Goal: Task Accomplishment & Management: Use online tool/utility

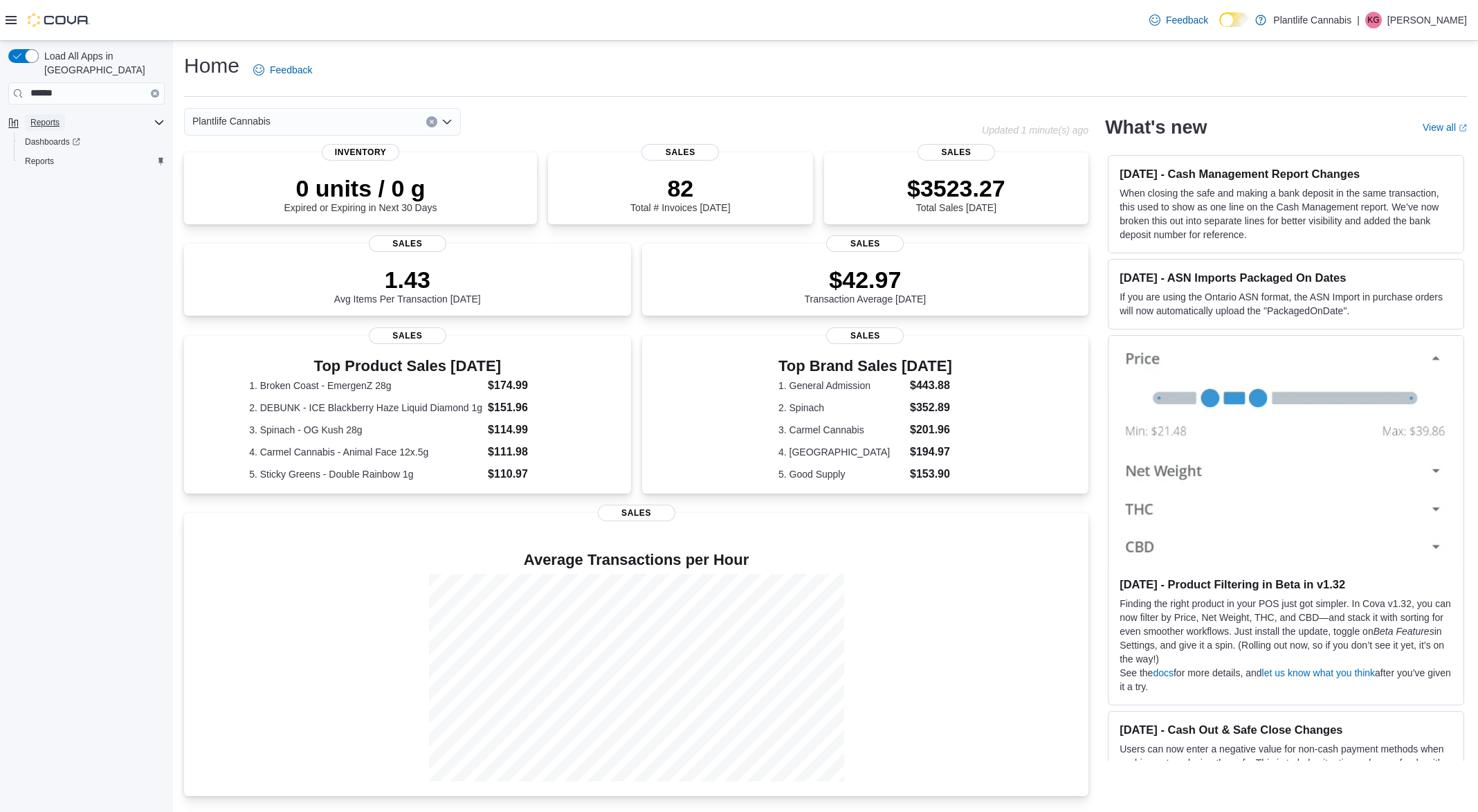
click at [64, 114] on button "Reports" at bounding box center [45, 122] width 40 height 16
click at [50, 153] on span "Reports" at bounding box center [39, 161] width 29 height 16
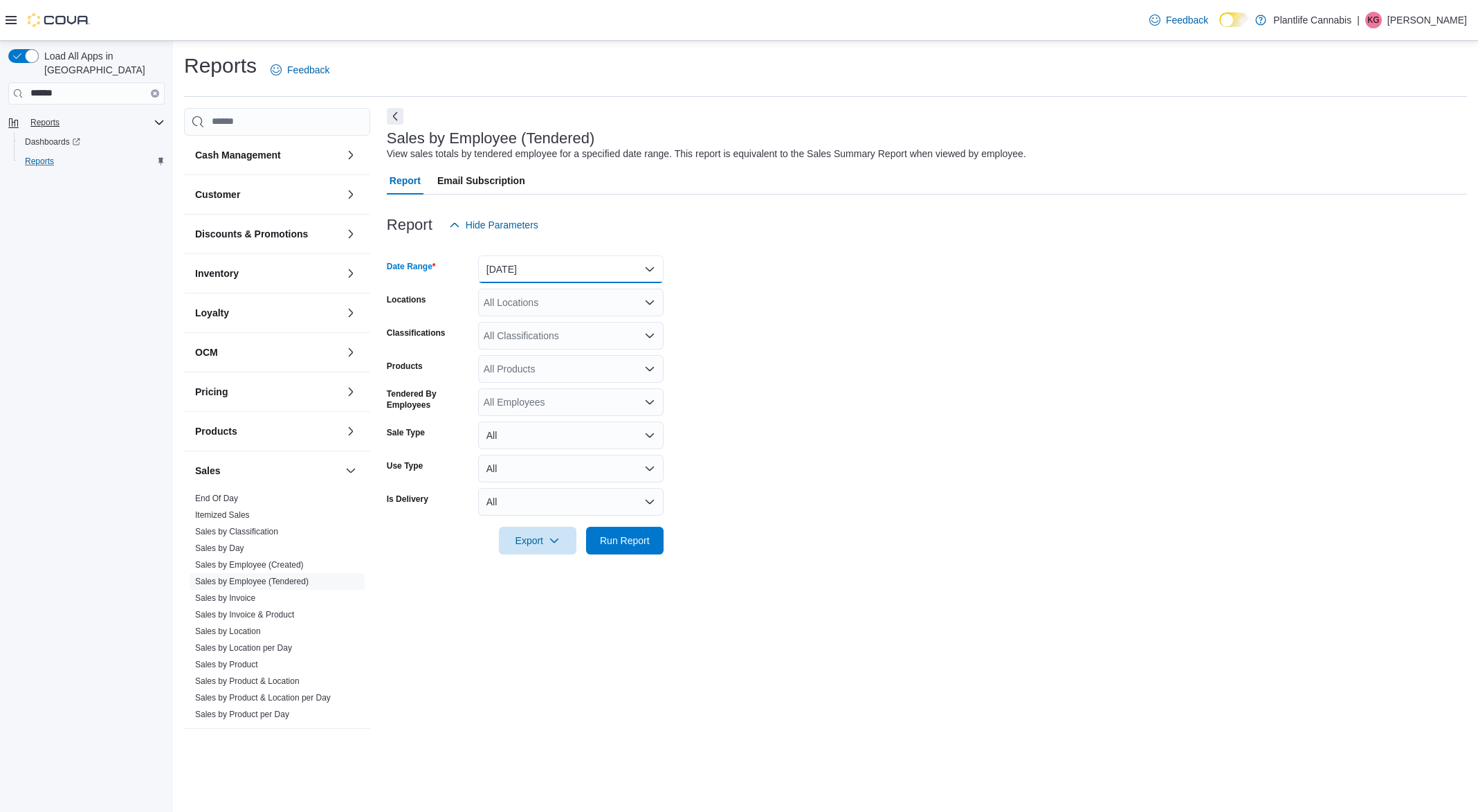
click at [490, 268] on button "Yesterday" at bounding box center [571, 269] width 186 height 27
click at [514, 324] on span "Today" at bounding box center [579, 324] width 157 height 16
click at [502, 300] on div "All Locations" at bounding box center [571, 301] width 186 height 27
type input "***"
click at [526, 324] on span "Grande Prairie - Westgate" at bounding box center [620, 325] width 211 height 14
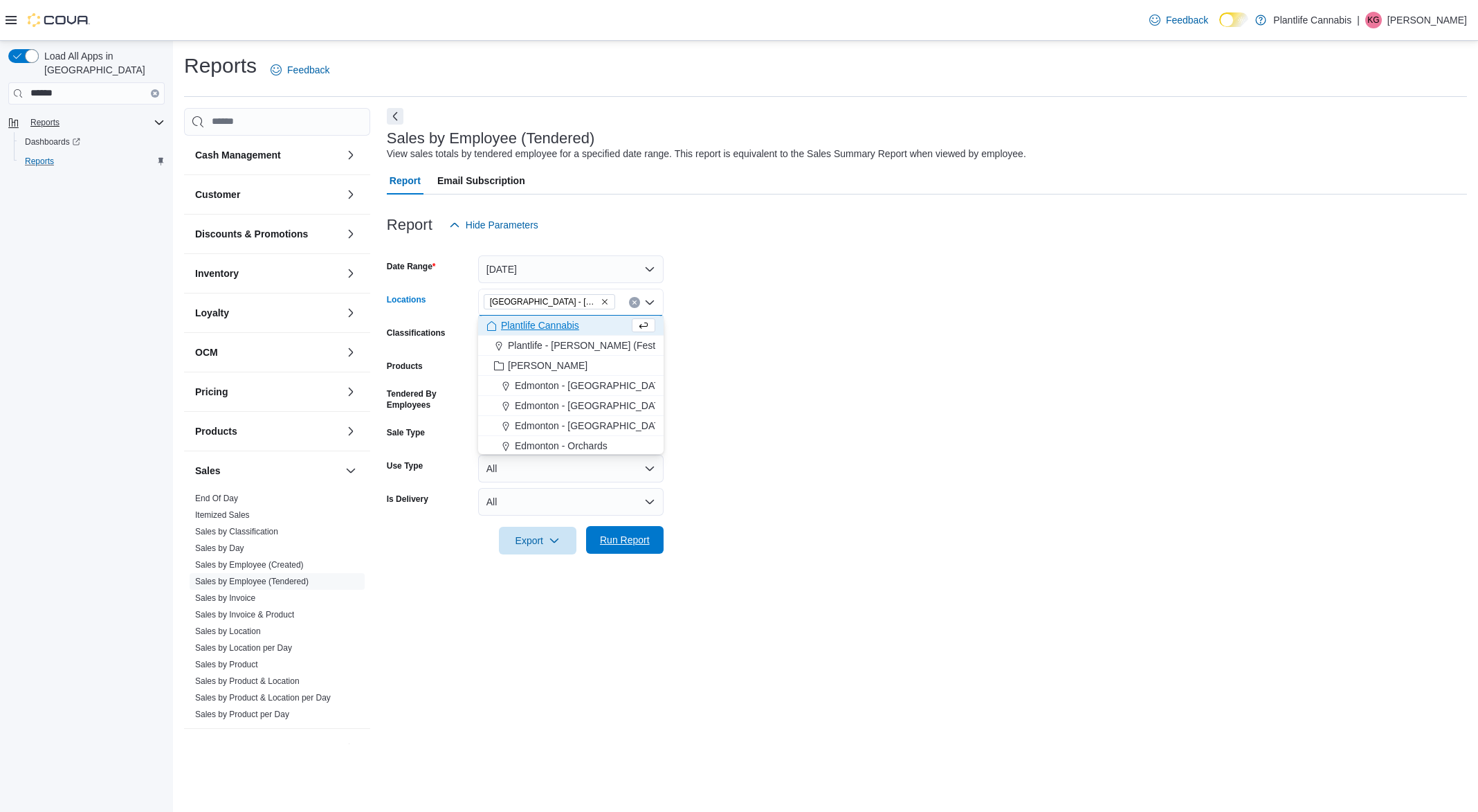
click at [642, 550] on span "Run Report" at bounding box center [625, 540] width 61 height 27
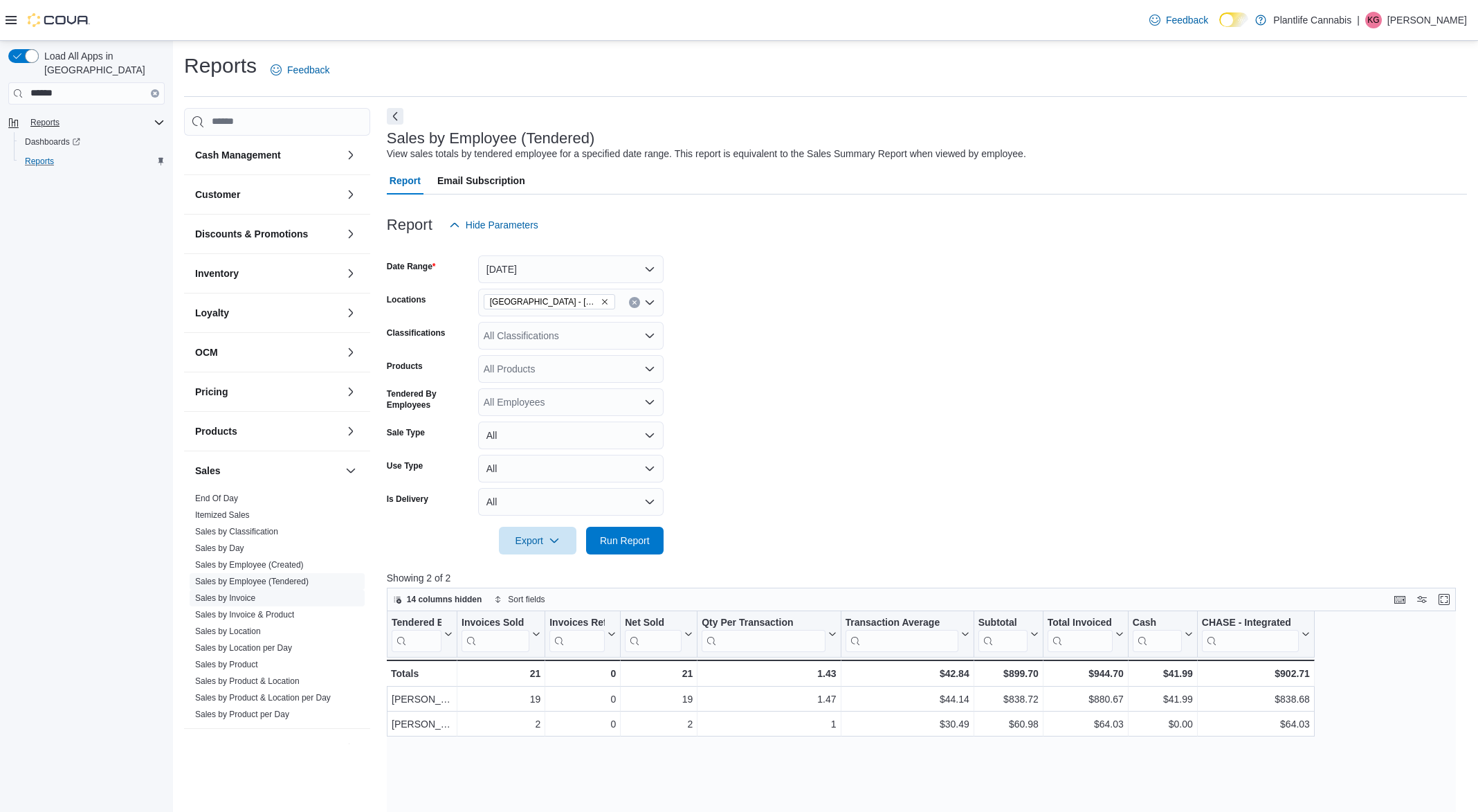
click at [255, 603] on link "Sales by Invoice" at bounding box center [225, 597] width 60 height 9
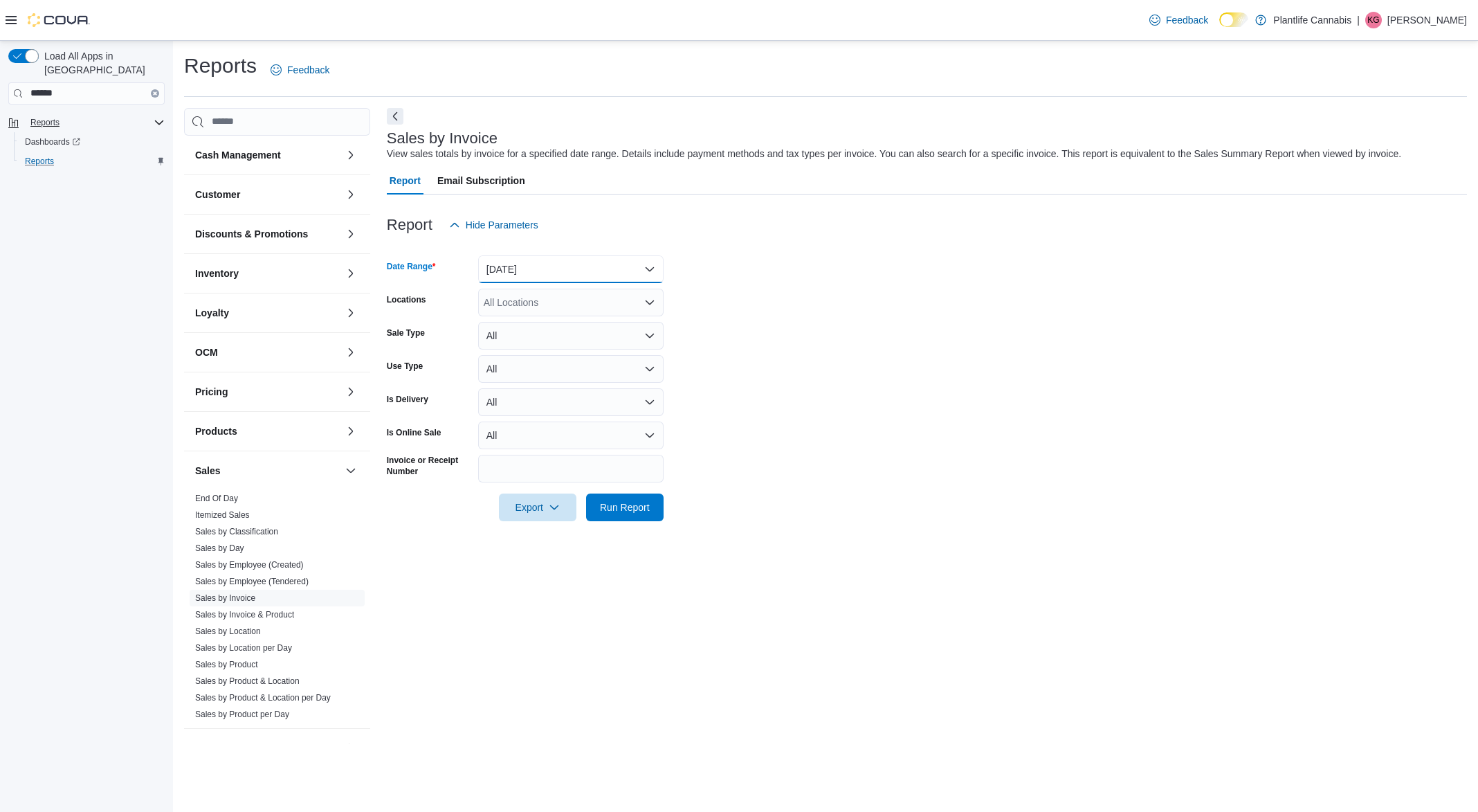
click at [502, 275] on button "Yesterday" at bounding box center [571, 269] width 186 height 27
click at [526, 330] on span "Today" at bounding box center [579, 324] width 157 height 16
click at [537, 305] on div "All Locations" at bounding box center [571, 301] width 186 height 27
type input "********"
click at [538, 319] on span "Grande Prairie - Westgate" at bounding box center [620, 325] width 211 height 14
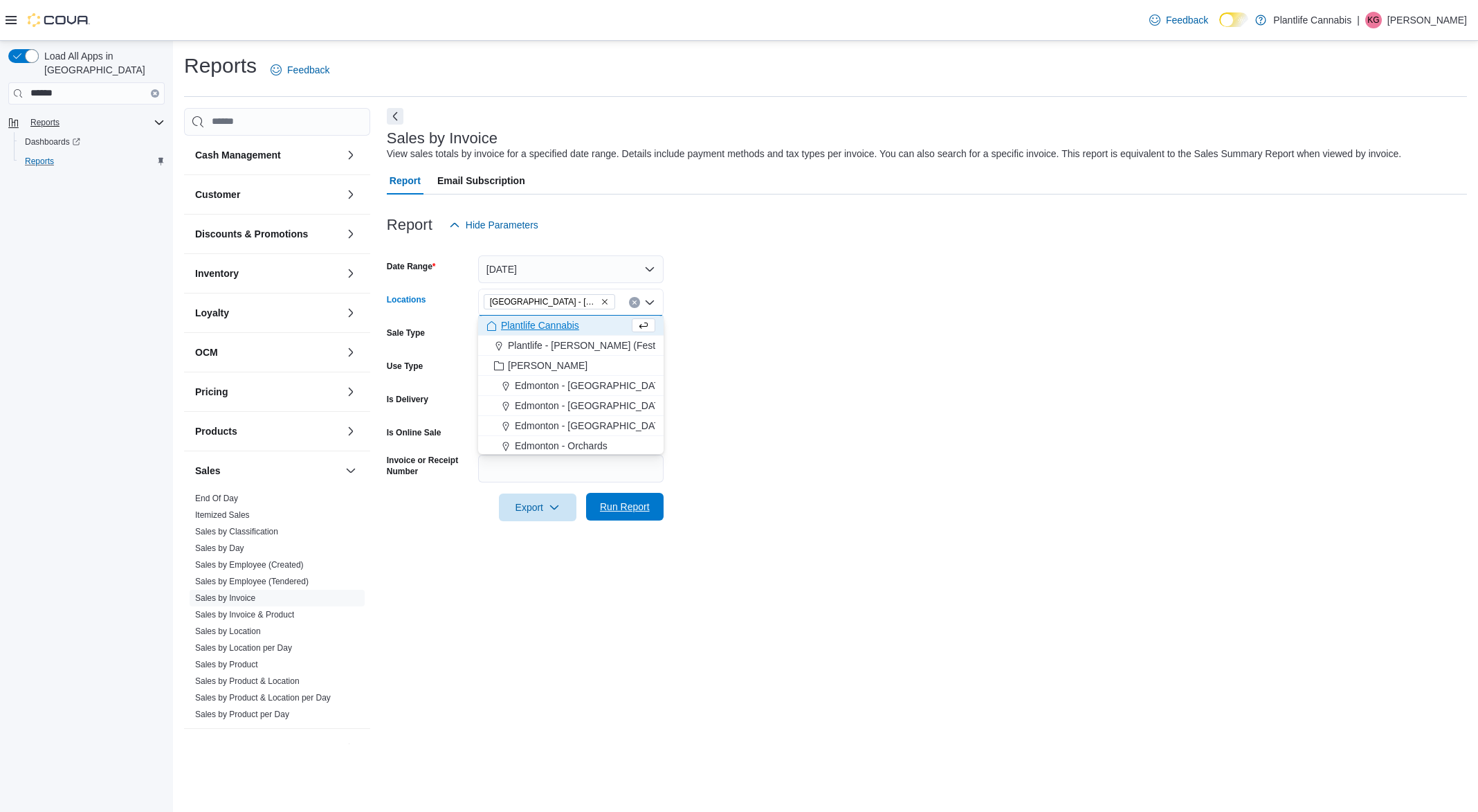
click at [649, 494] on span "Run Report" at bounding box center [625, 506] width 61 height 27
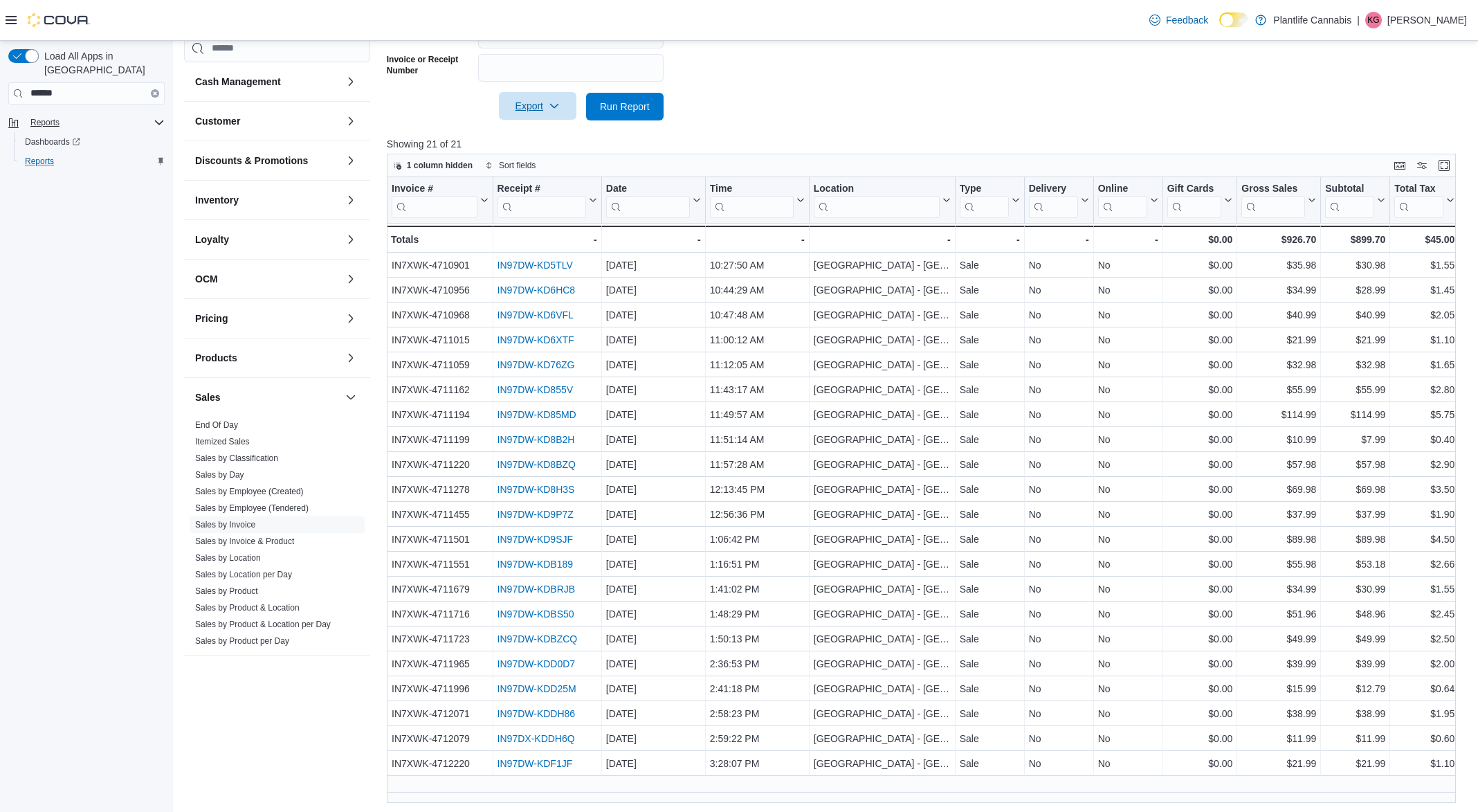
scroll to position [399, 0]
click at [555, 108] on icon "button" at bounding box center [555, 108] width 11 height 11
click at [575, 135] on button "Export to Excel" at bounding box center [538, 135] width 79 height 27
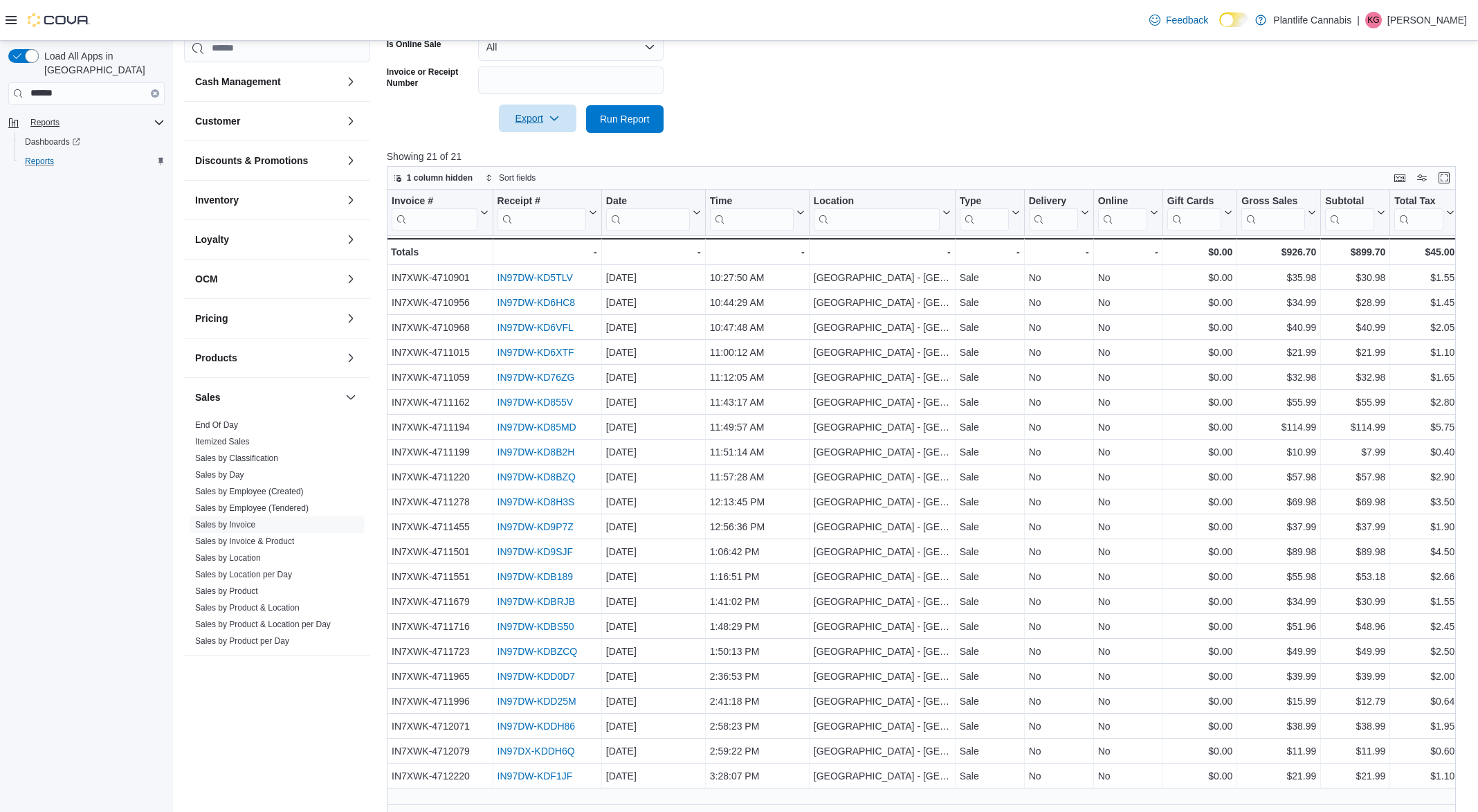
scroll to position [402, 0]
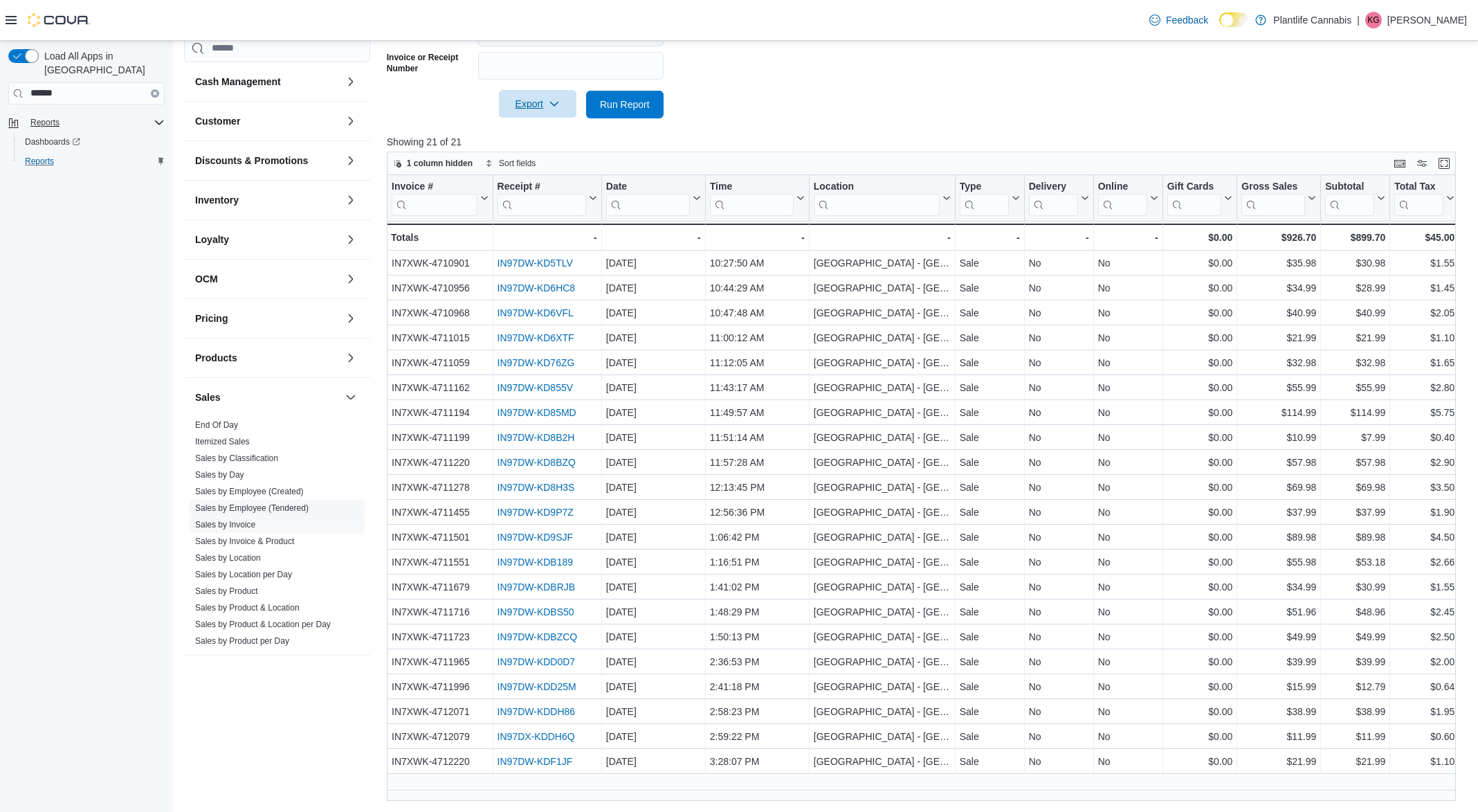
click at [280, 513] on link "Sales by Employee (Tendered)" at bounding box center [251, 507] width 114 height 9
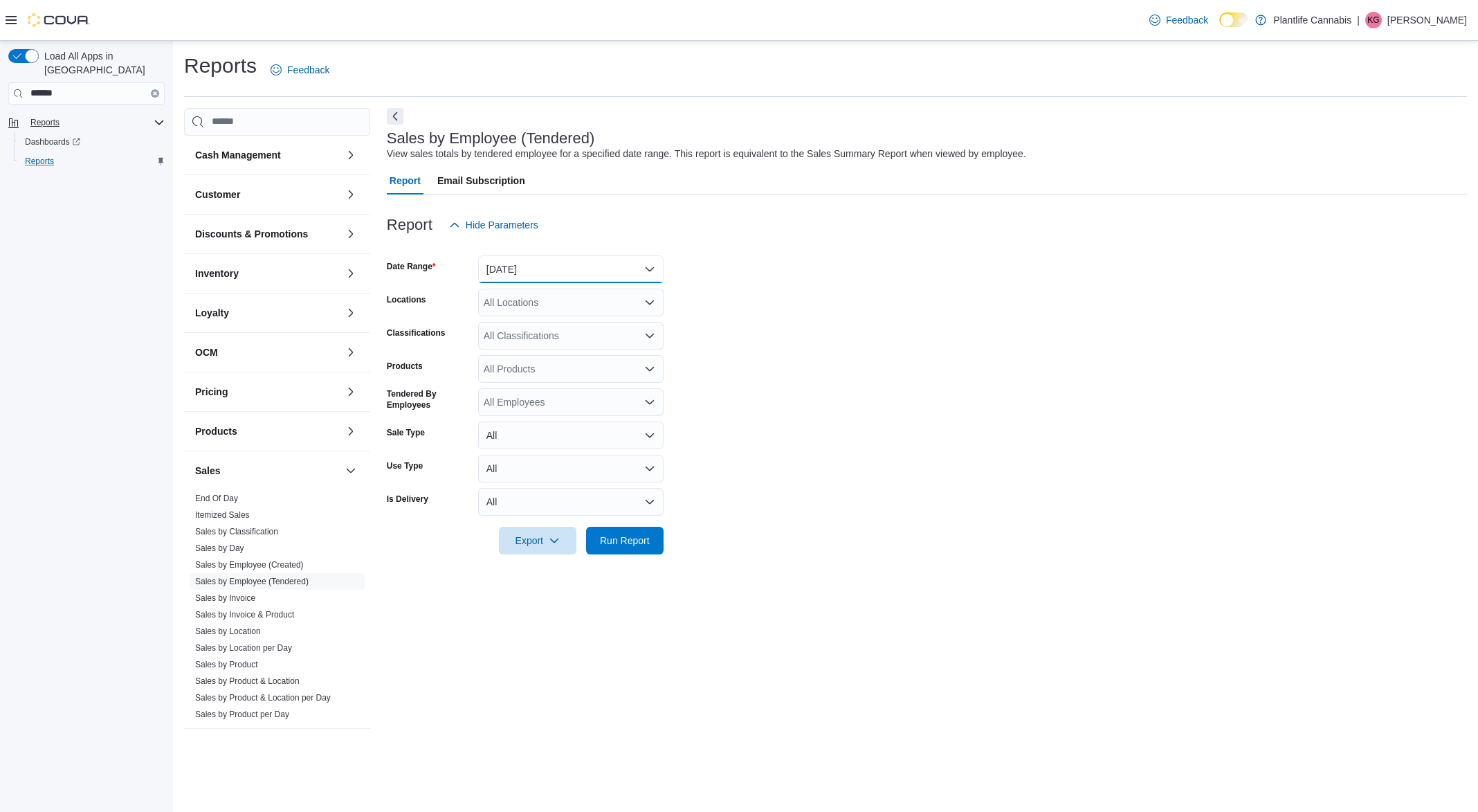
click at [515, 267] on button "Yesterday" at bounding box center [571, 269] width 186 height 27
click at [534, 313] on button "Today" at bounding box center [571, 324] width 186 height 27
click at [533, 305] on div "All Locations" at bounding box center [571, 301] width 186 height 27
type input "*****"
click at [537, 316] on button "Grande Prairie - Westgate" at bounding box center [571, 326] width 186 height 20
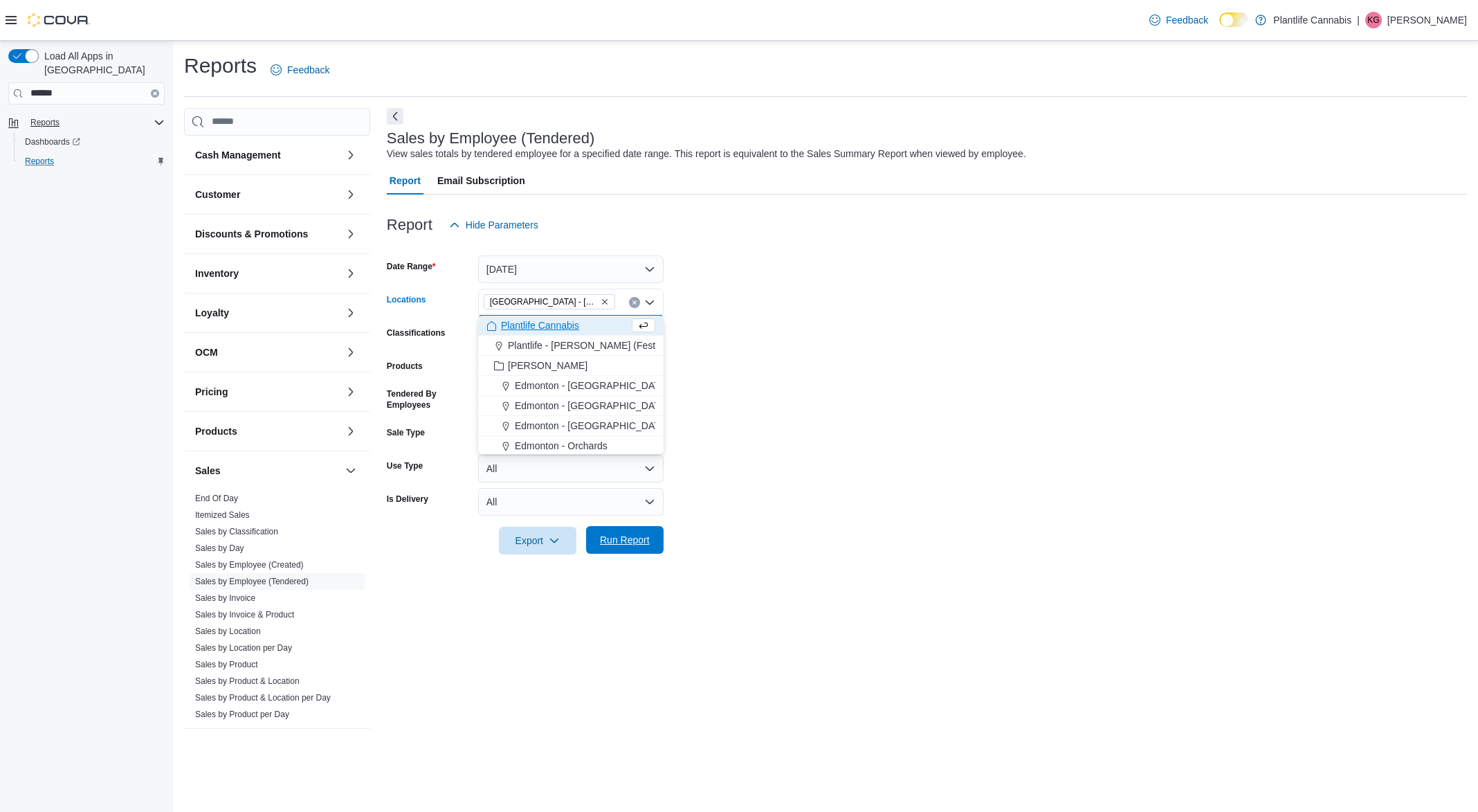
click at [654, 537] on span "Run Report" at bounding box center [625, 540] width 61 height 27
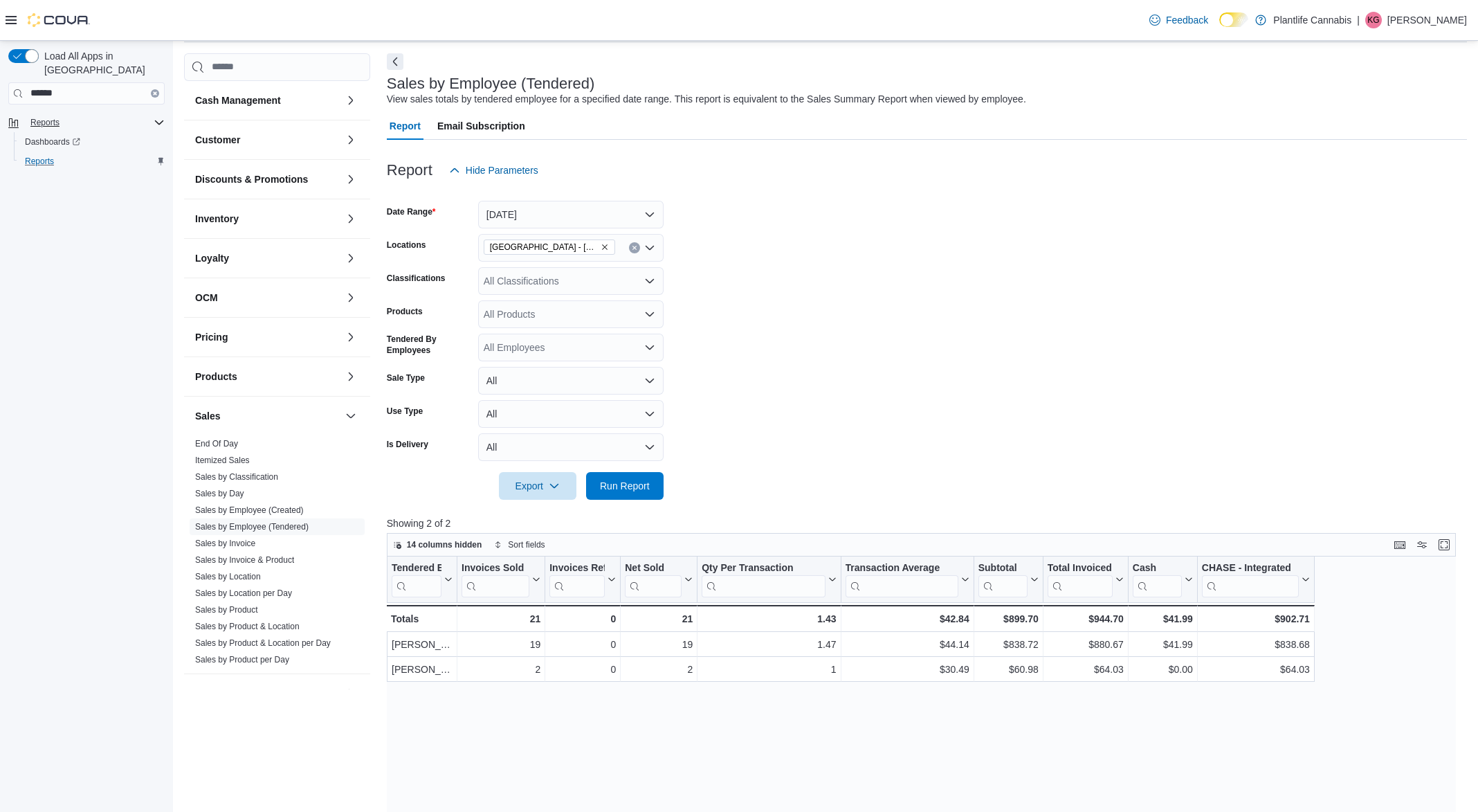
scroll to position [224, 0]
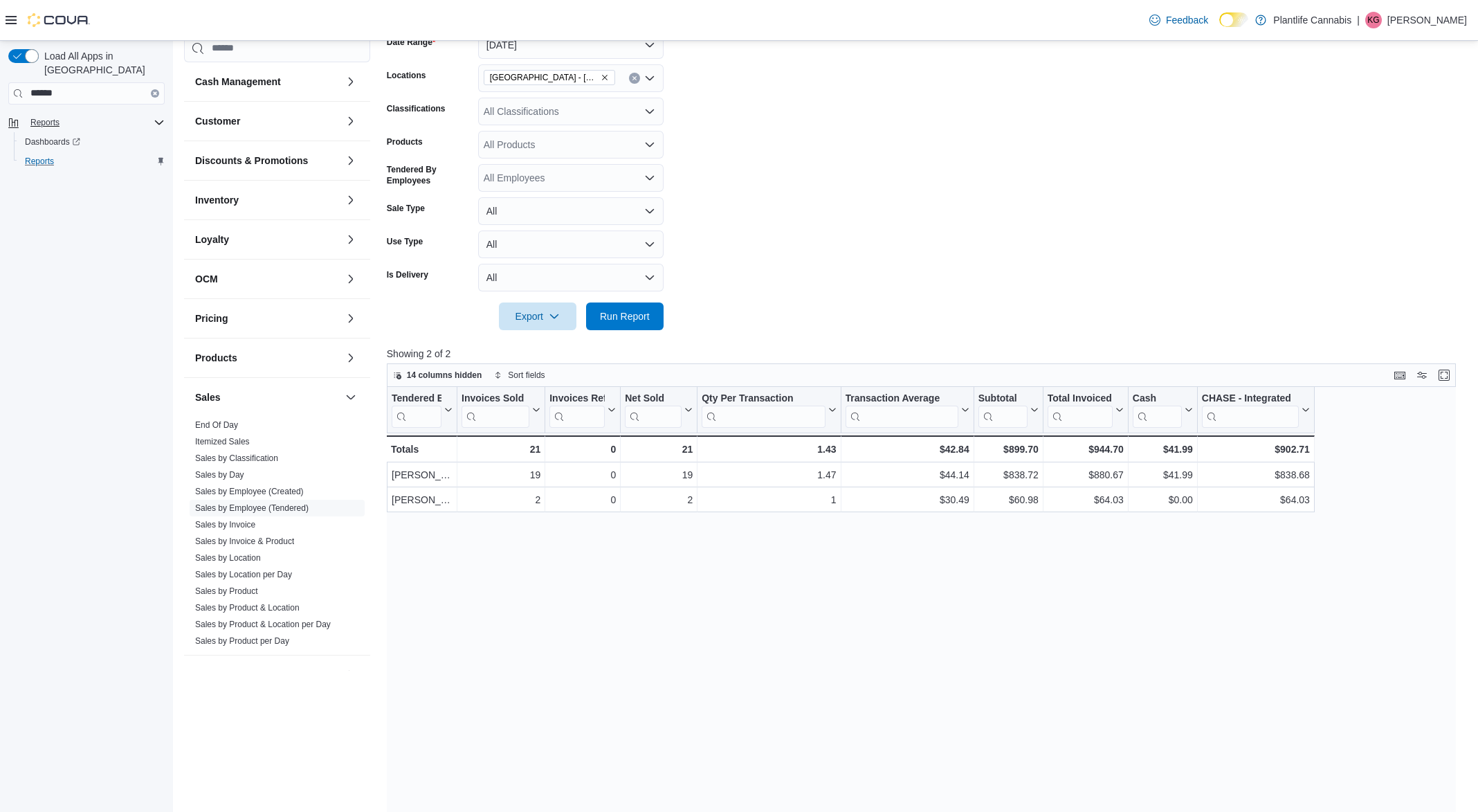
click at [512, 112] on div "All Classifications" at bounding box center [571, 111] width 186 height 27
type input "***"
click at [490, 139] on div "Accessory Group" at bounding box center [571, 135] width 169 height 14
click at [655, 318] on span "Run Report" at bounding box center [625, 315] width 61 height 27
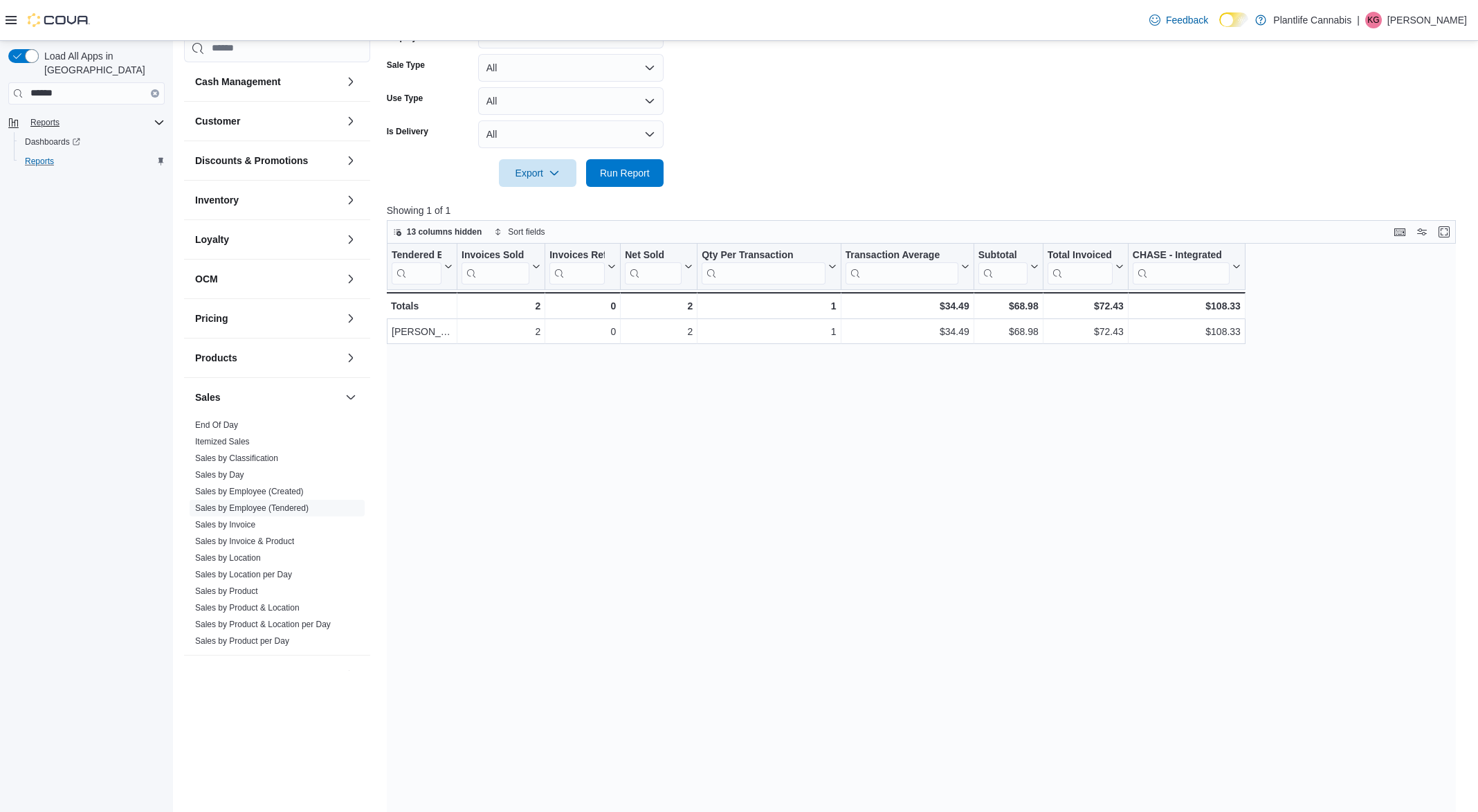
scroll to position [411, 0]
